Goal: Navigation & Orientation: Understand site structure

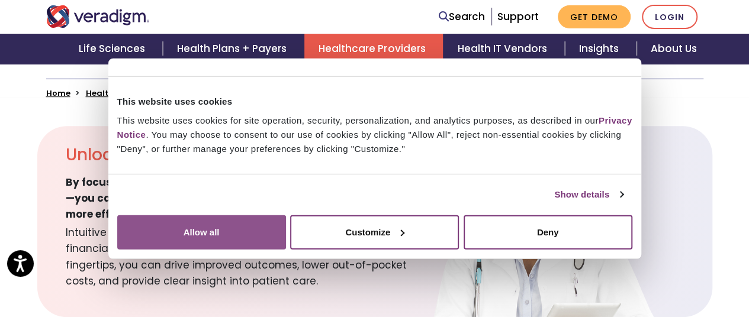
scroll to position [355, 0]
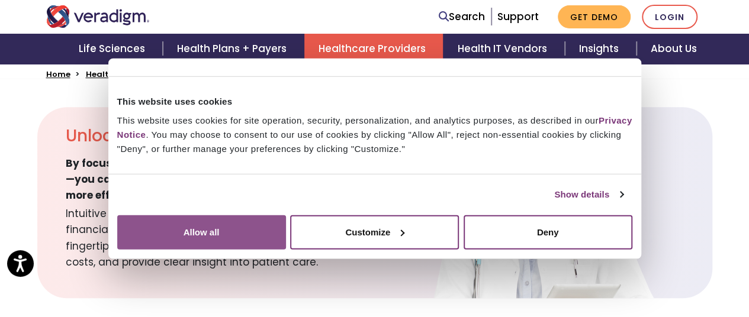
click at [286, 215] on button "Allow all" at bounding box center [201, 232] width 169 height 34
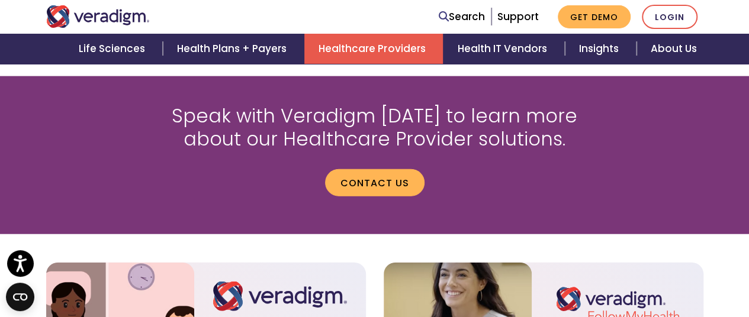
scroll to position [1420, 0]
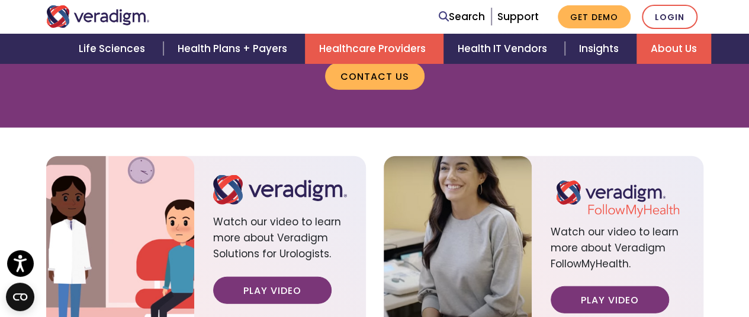
click at [650, 46] on link "About Us" at bounding box center [673, 49] width 75 height 30
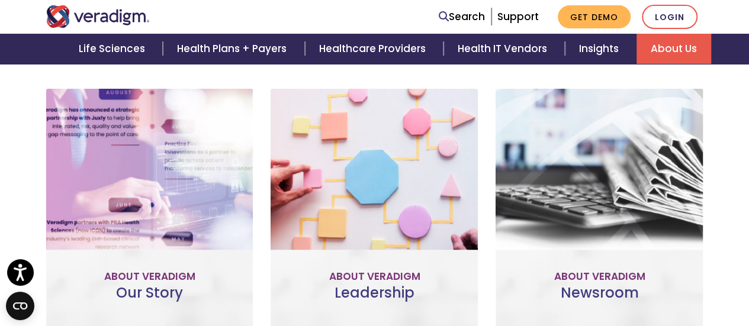
scroll to position [473, 0]
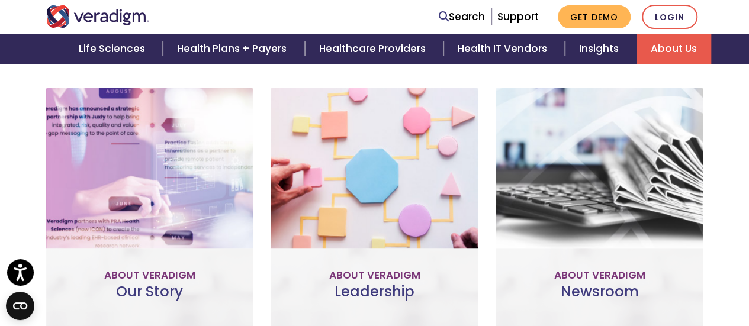
click at [151, 256] on link "Learn More" at bounding box center [149, 269] width 93 height 27
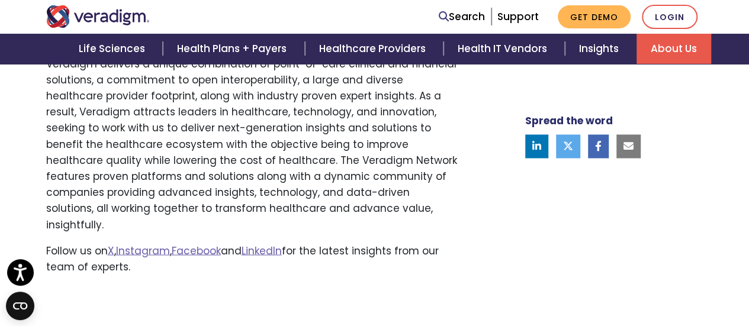
scroll to position [1006, 0]
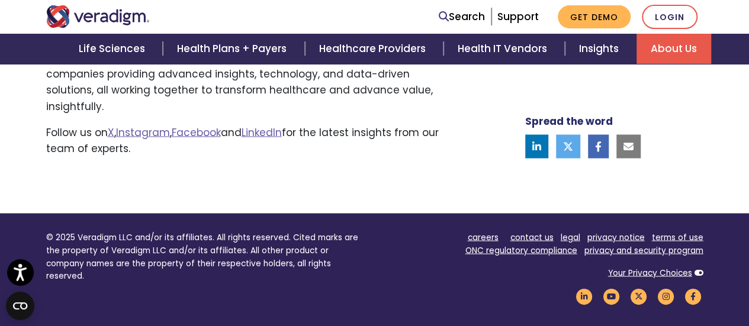
click at [315, 241] on div "© 2025 Veradigm LLC and/or its affiliates. All rights reserved. Cited marks are…" at bounding box center [205, 272] width 337 height 83
click at [312, 231] on p "© 2025 Veradigm LLC and/or its affiliates. All rights reserved. Cited marks are…" at bounding box center [206, 256] width 320 height 51
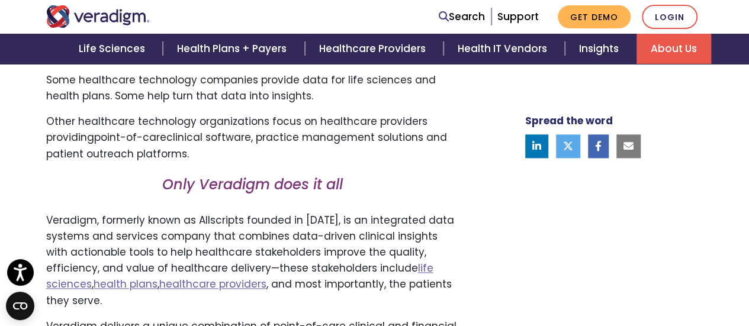
scroll to position [651, 0]
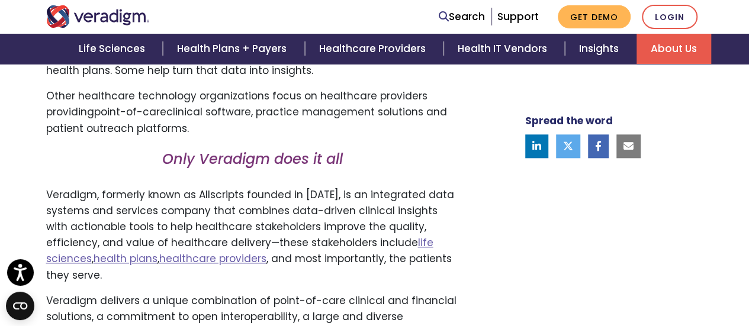
click at [350, 225] on p "Veradigm, formerly known as Allscripts founded in 1986, is an integrated data s…" at bounding box center [252, 235] width 412 height 96
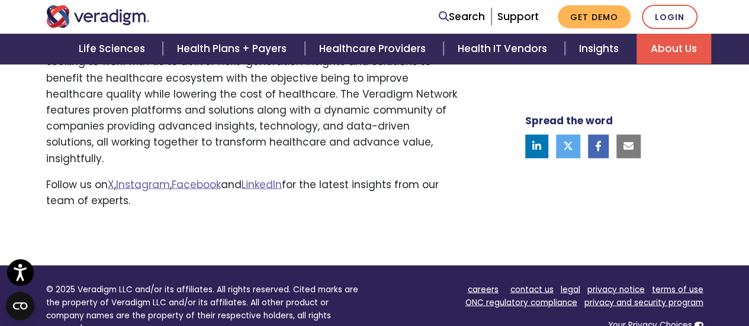
scroll to position [1006, 0]
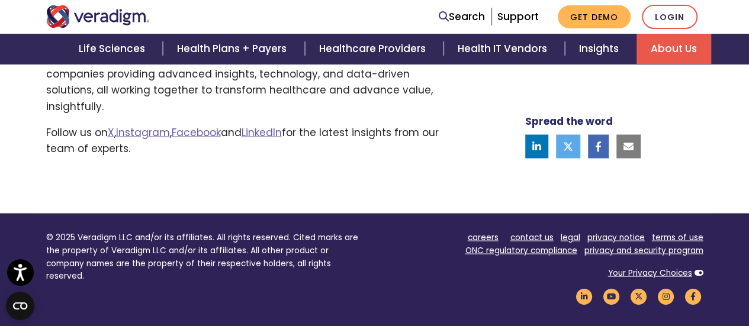
click at [283, 272] on div "© 2025 Veradigm LLC and/or its affiliates. All rights reserved. Cited marks are…" at bounding box center [205, 272] width 337 height 83
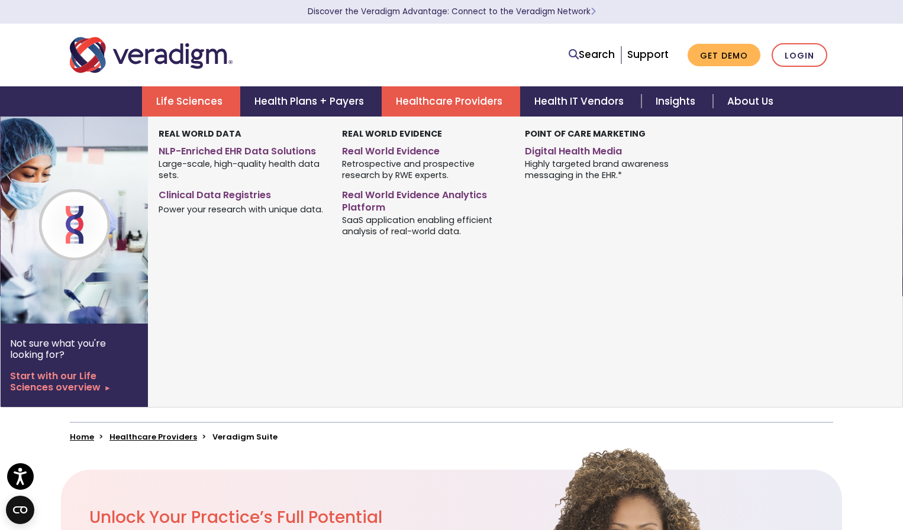
click at [196, 101] on link "Life Sciences" at bounding box center [191, 101] width 98 height 30
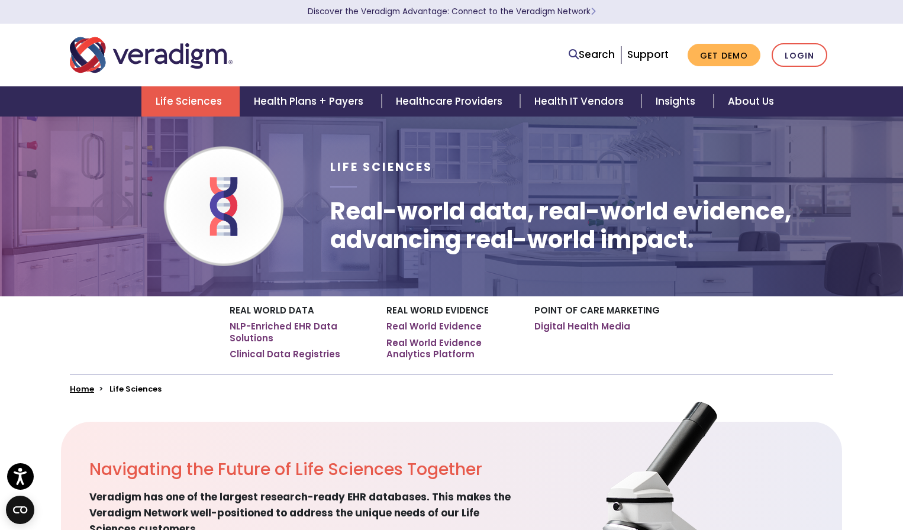
click at [203, 103] on link "Life Sciences" at bounding box center [190, 101] width 98 height 30
click at [158, 54] on img "Veradigm logo" at bounding box center [151, 55] width 163 height 39
